Goal: Task Accomplishment & Management: Manage account settings

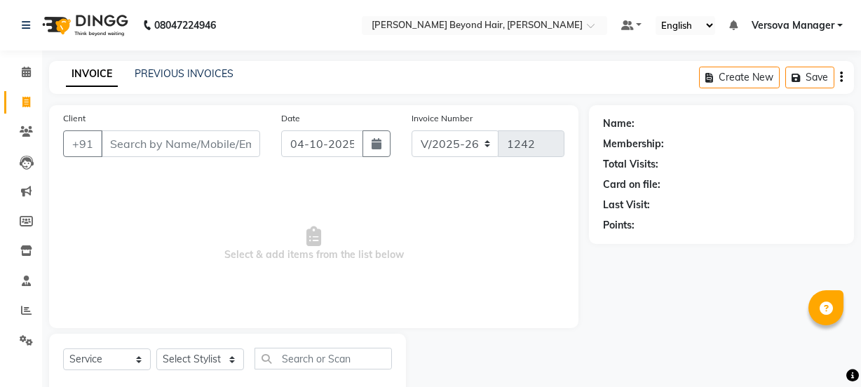
select select "6352"
select select "service"
select select "48071"
click at [215, 76] on link "PREVIOUS INVOICES" at bounding box center [184, 73] width 99 height 13
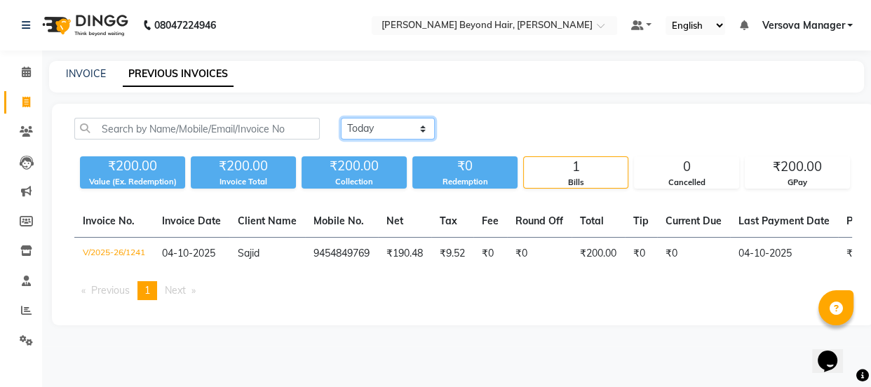
click at [414, 137] on select "[DATE] [DATE] Custom Range" at bounding box center [388, 129] width 94 height 22
select select "yesterday"
click at [341, 118] on select "[DATE] [DATE] Custom Range" at bounding box center [388, 129] width 94 height 22
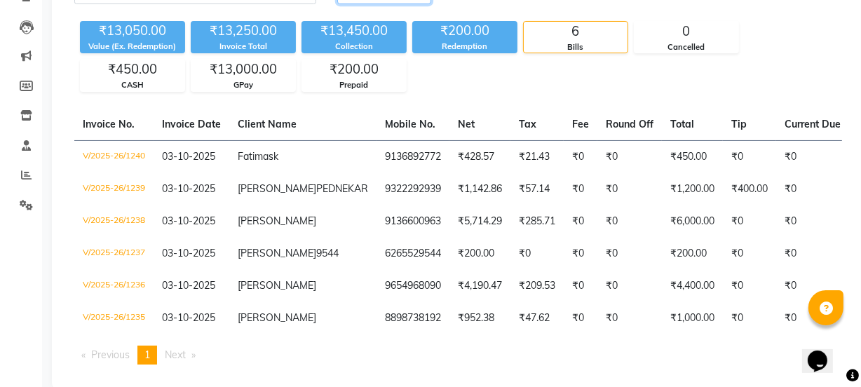
scroll to position [182, 0]
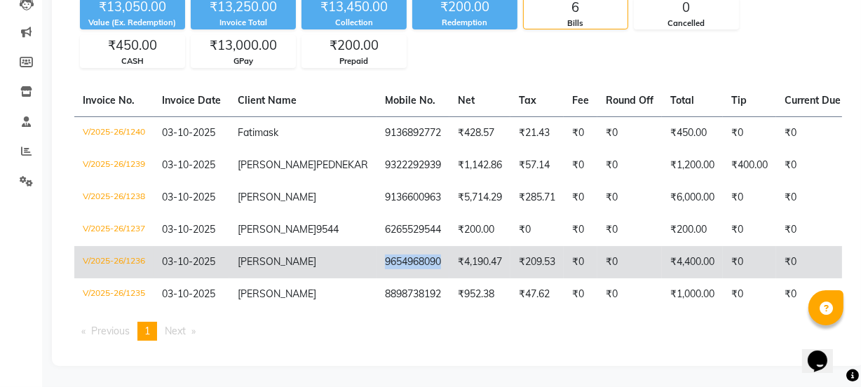
copy td "9654968090"
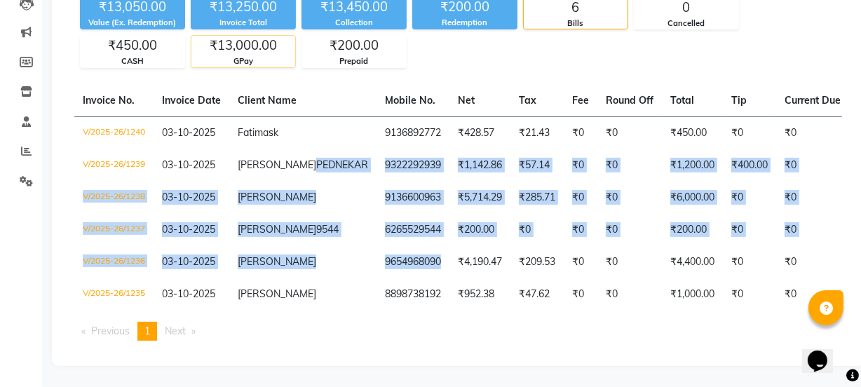
drag, startPoint x: 378, startPoint y: 252, endPoint x: 291, endPoint y: 12, distance: 255.7
click at [301, 116] on tbody "V/2025-26/1240 [DATE] Fatima sk 9136892772 ₹428.57 ₹21.43 ₹0 ₹0 ₹450.00 ₹0 ₹0 […" at bounding box center [692, 213] width 1236 height 194
